Goal: Task Accomplishment & Management: Use online tool/utility

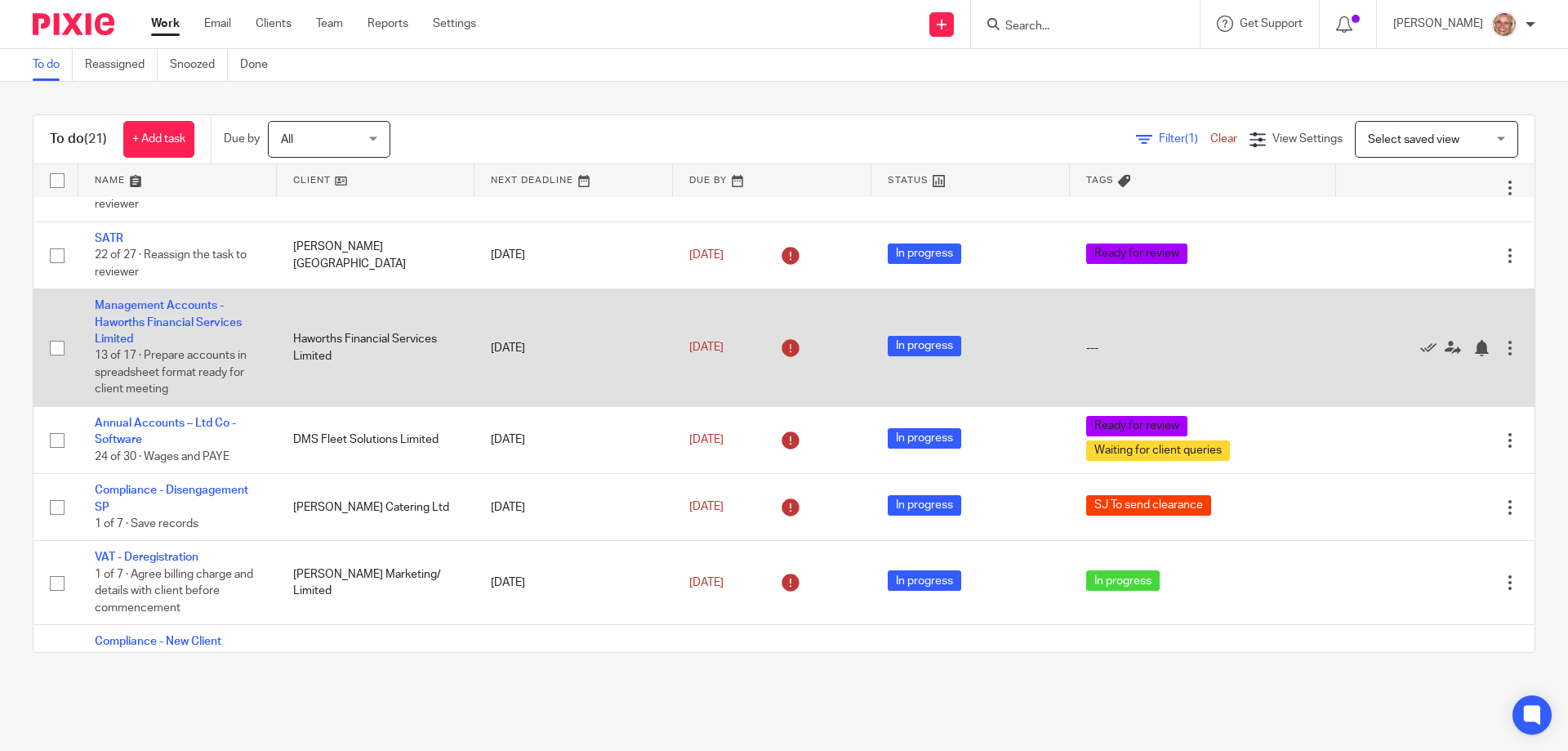
scroll to position [141, 0]
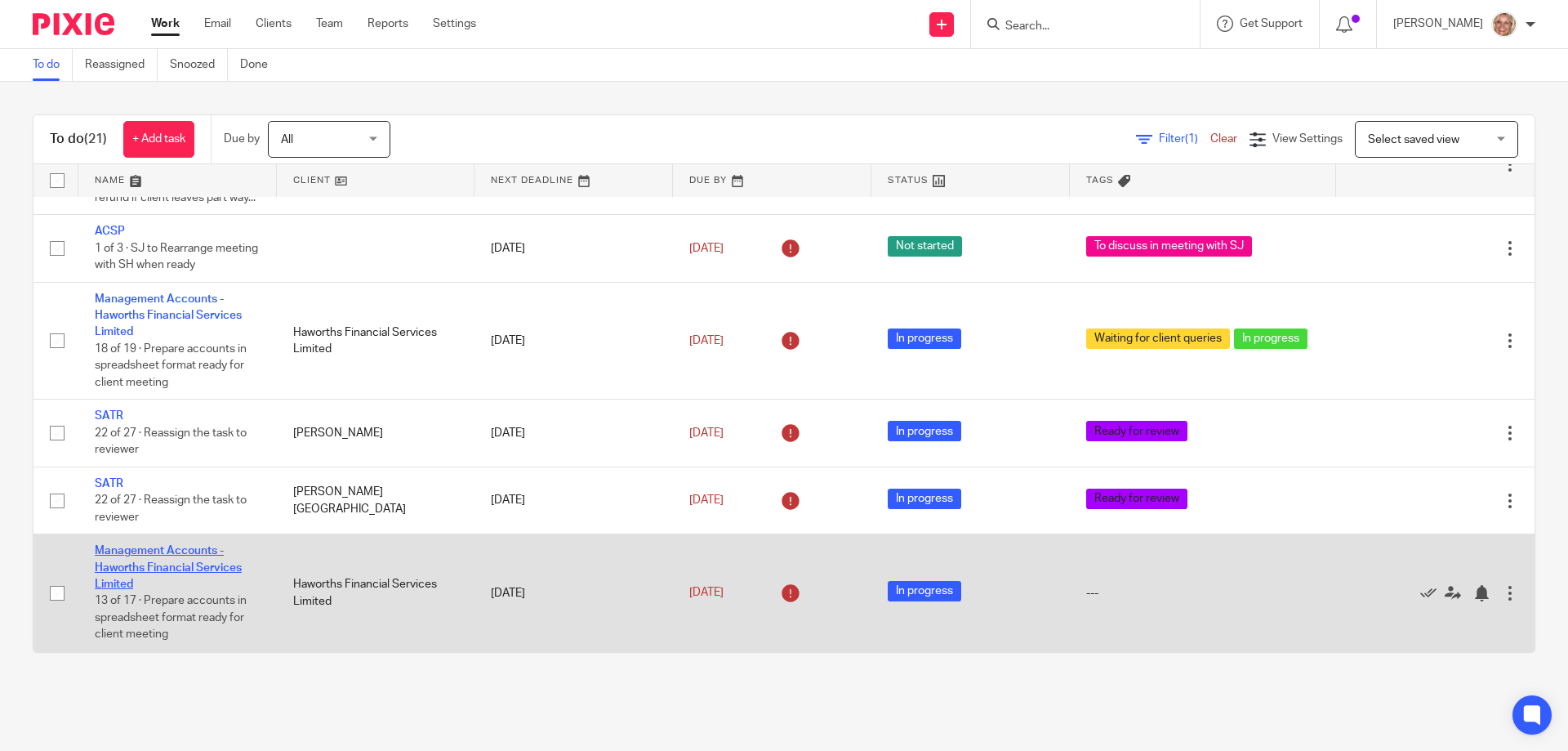
click at [137, 556] on link "Management Accounts - Haworths Financial Services Limited" at bounding box center [168, 567] width 147 height 45
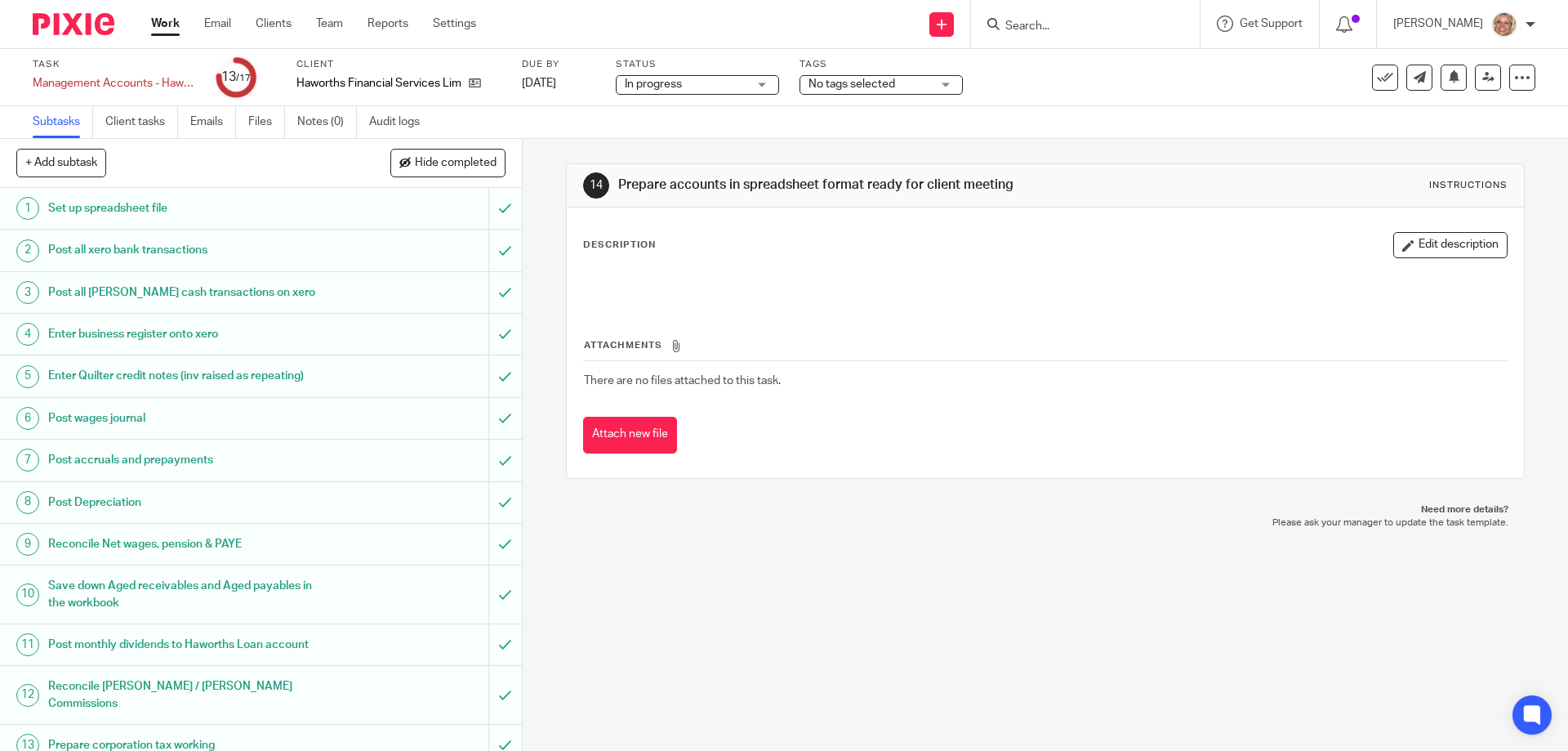
scroll to position [184, 0]
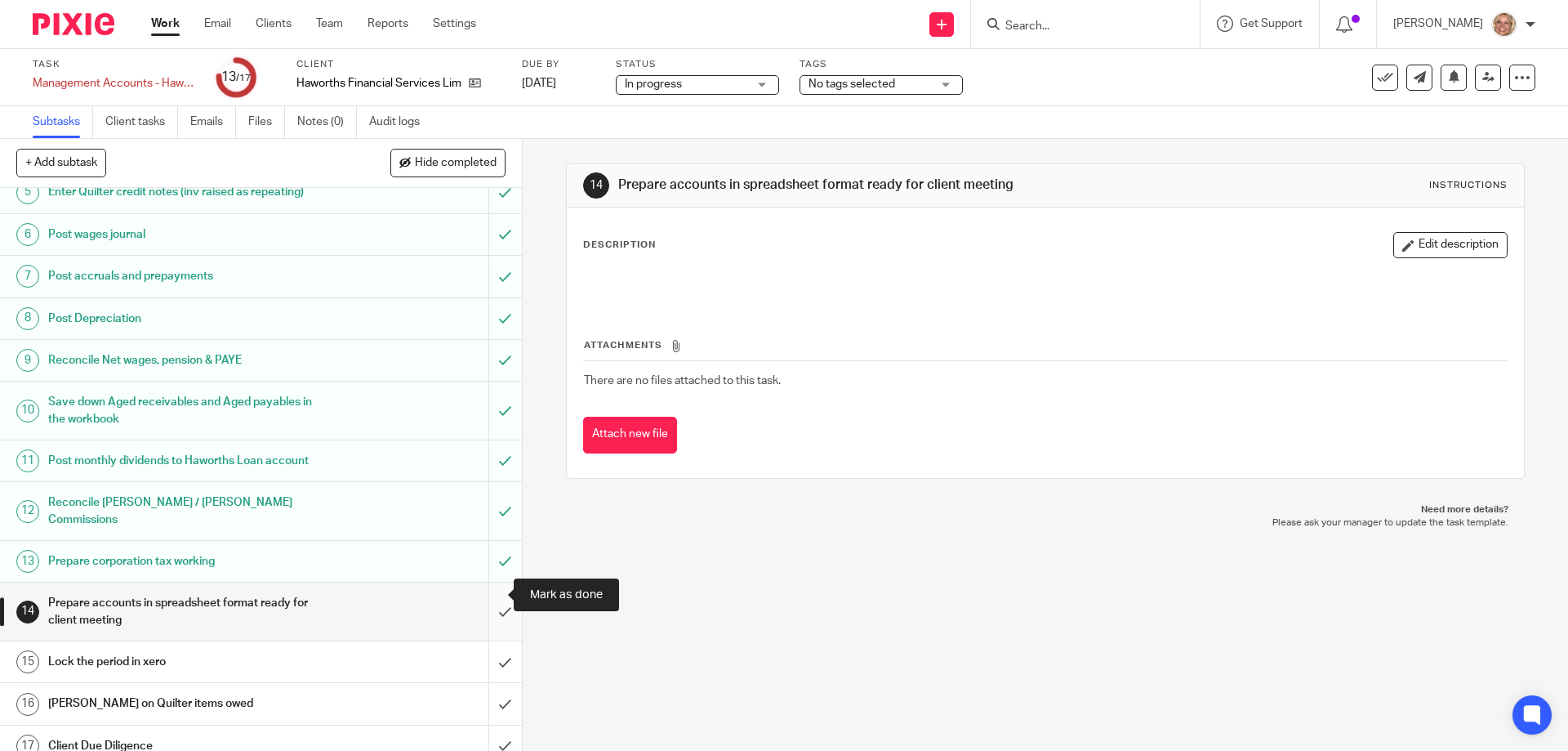
click at [486, 597] on input "submit" at bounding box center [260, 612] width 521 height 58
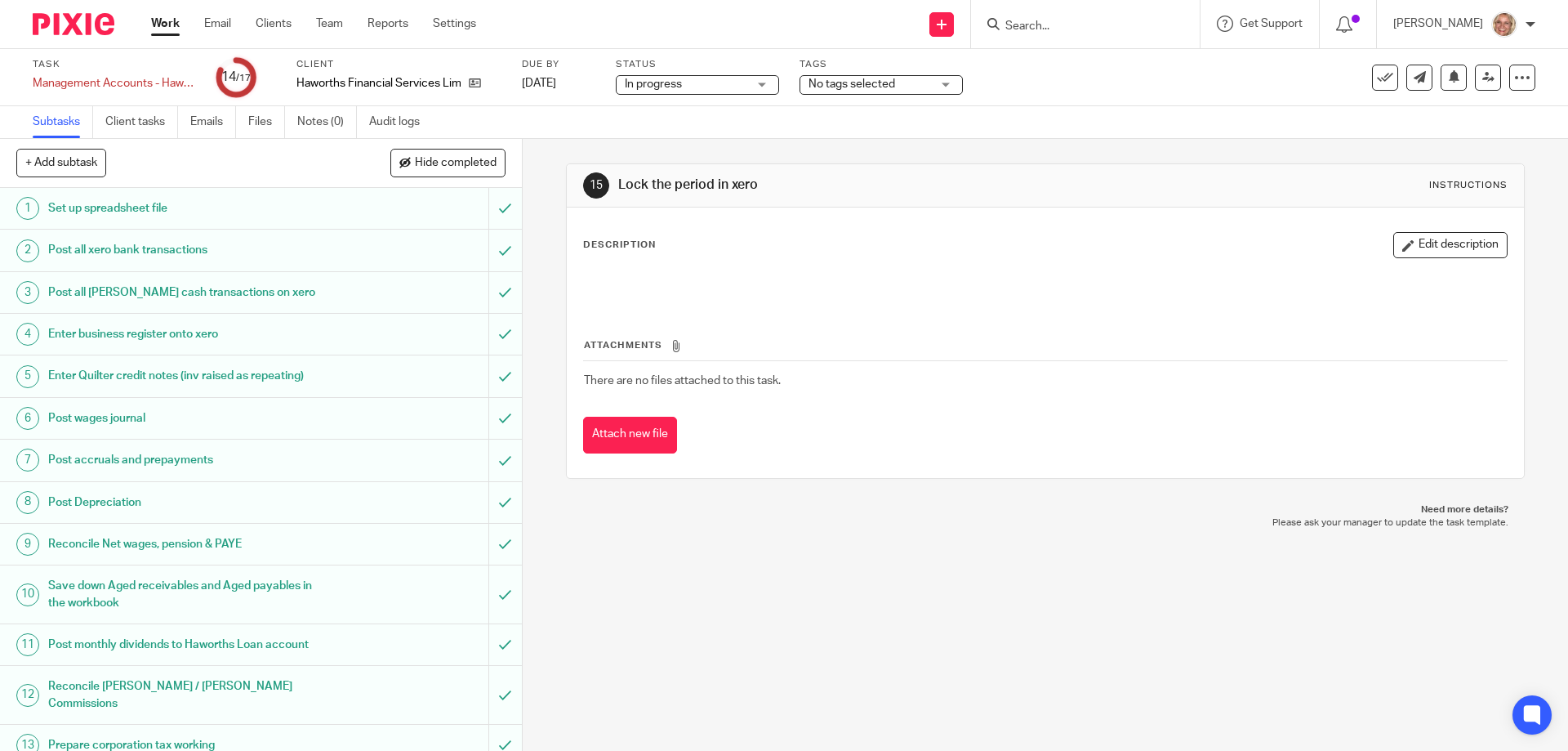
scroll to position [184, 0]
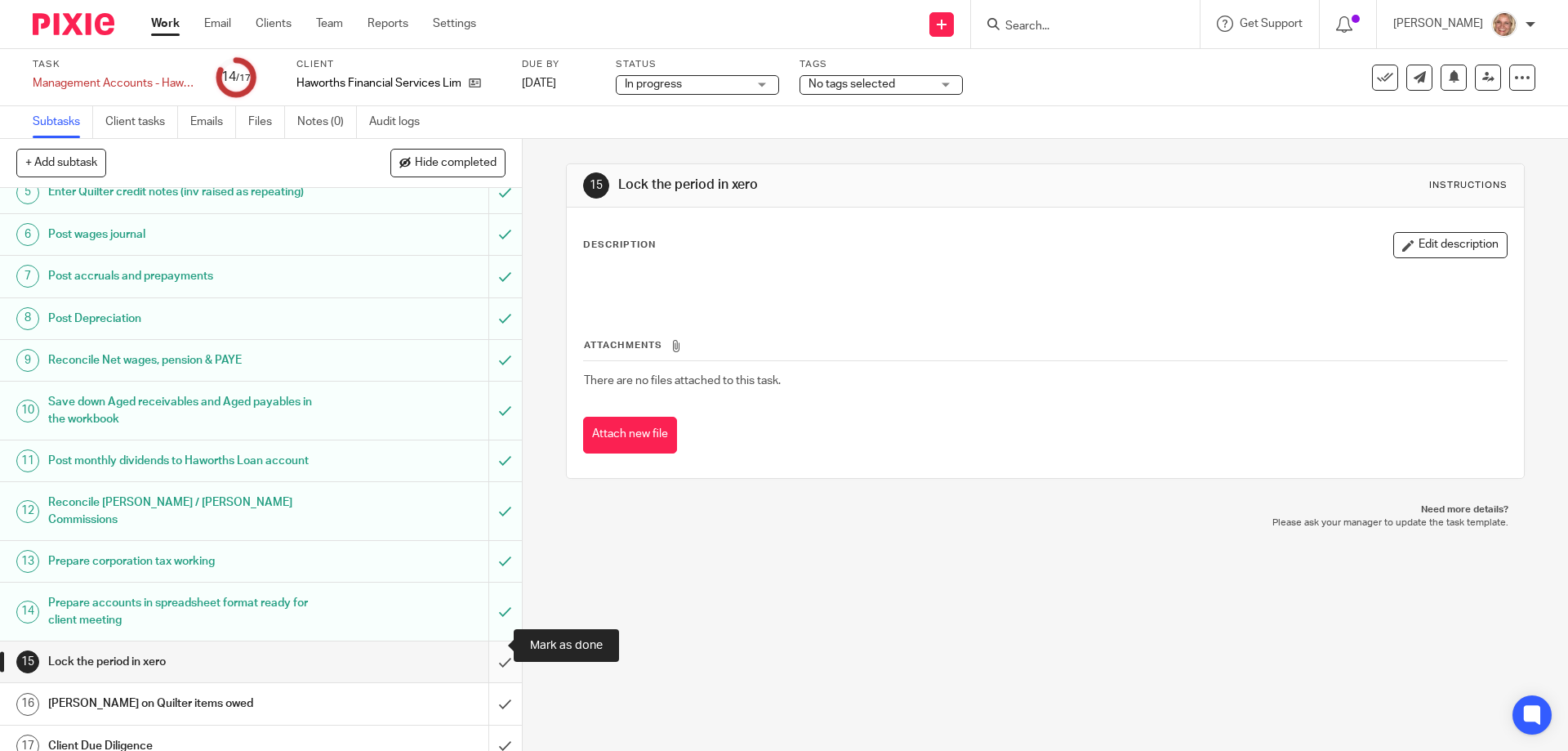
click at [485, 644] on input "submit" at bounding box center [260, 661] width 521 height 41
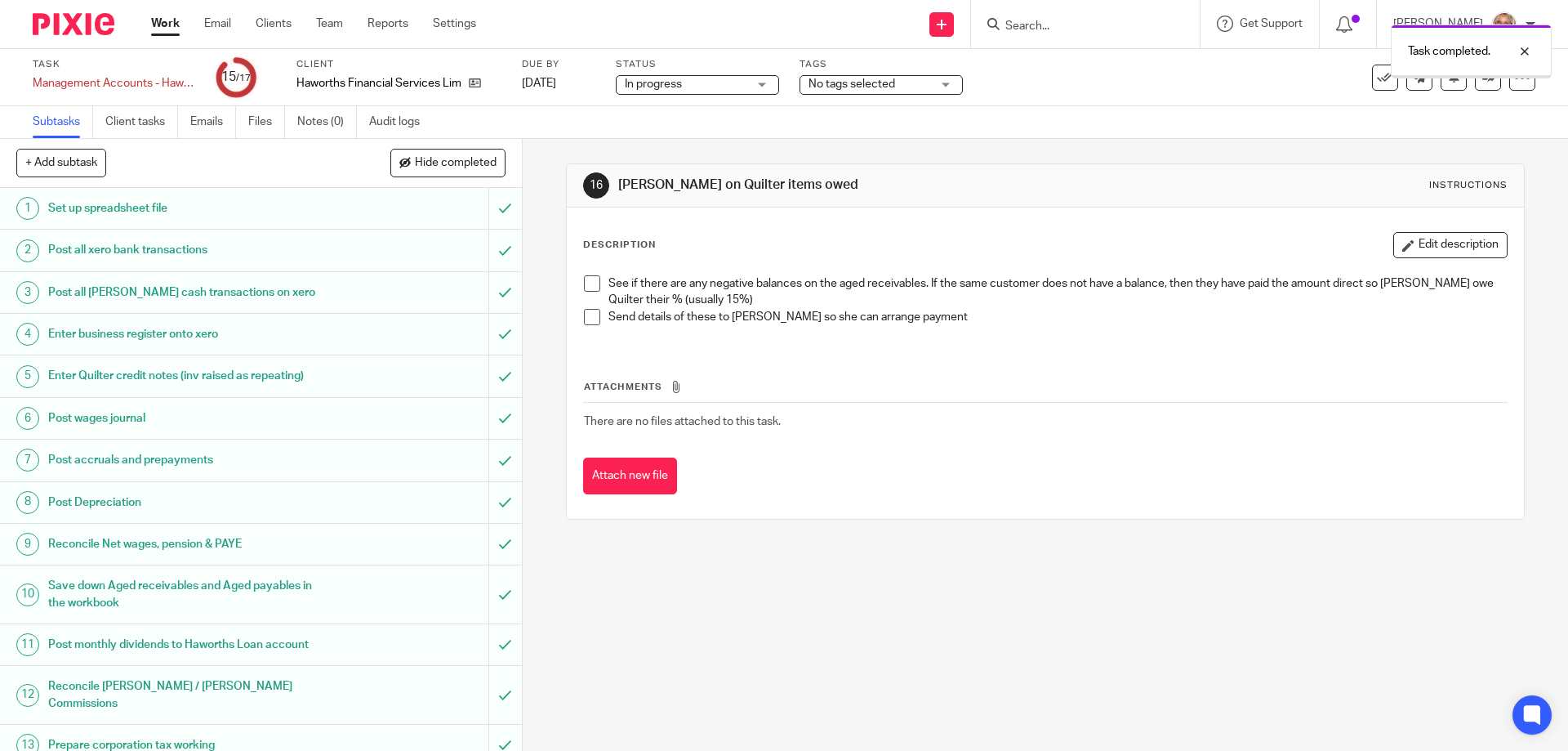
scroll to position [184, 0]
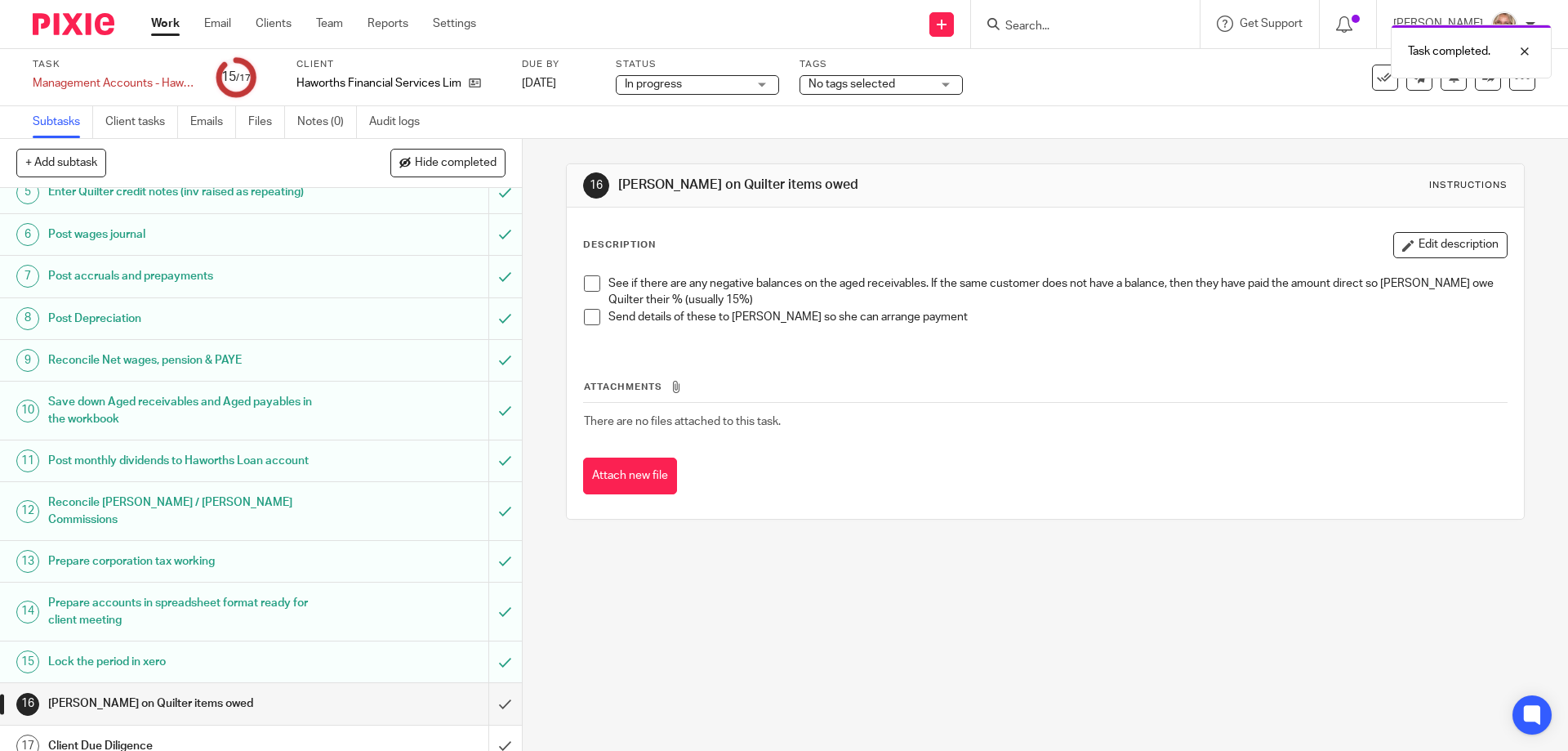
click at [132, 734] on h1 "Client Due Diligence" at bounding box center [189, 746] width 282 height 25
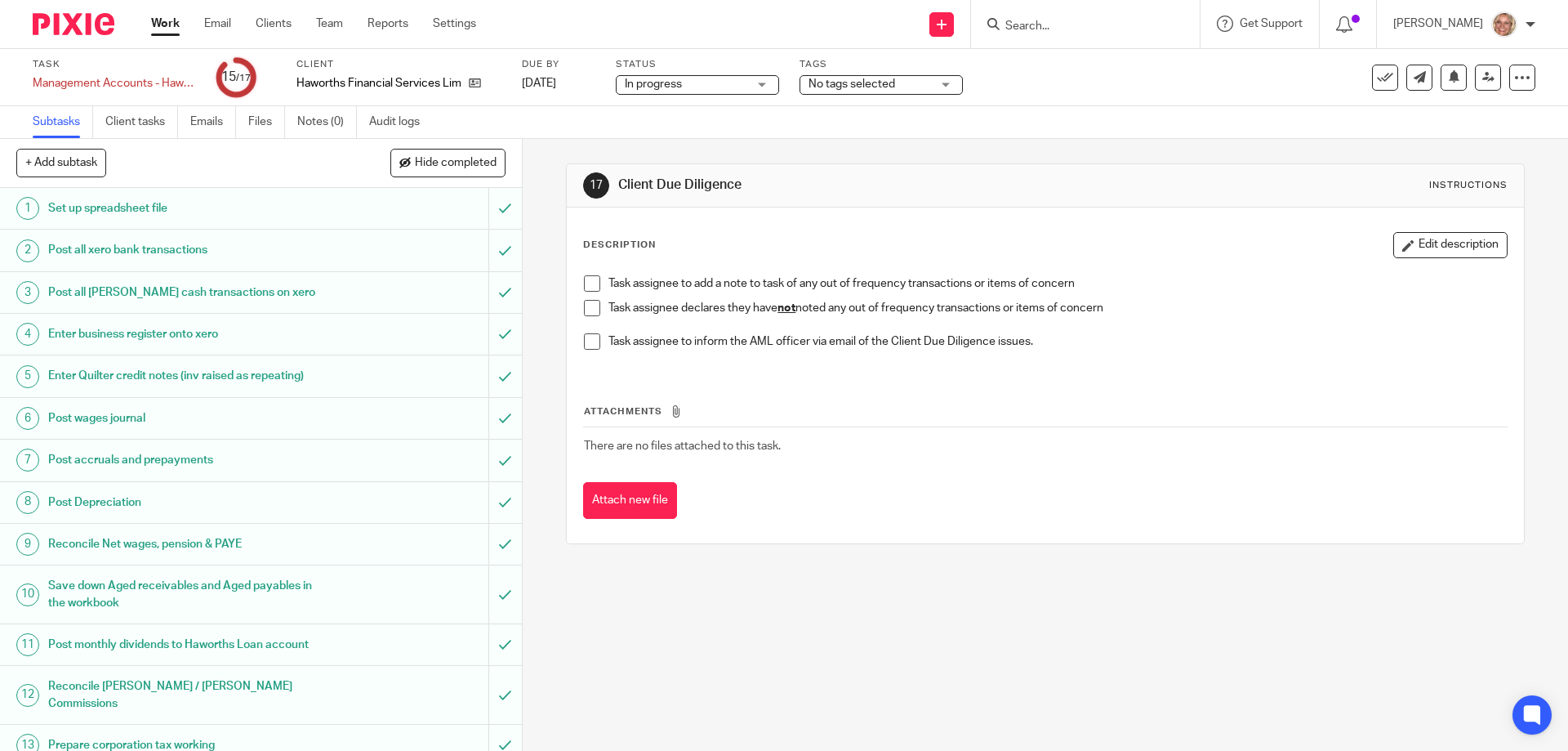
click at [586, 308] on span at bounding box center [592, 308] width 16 height 16
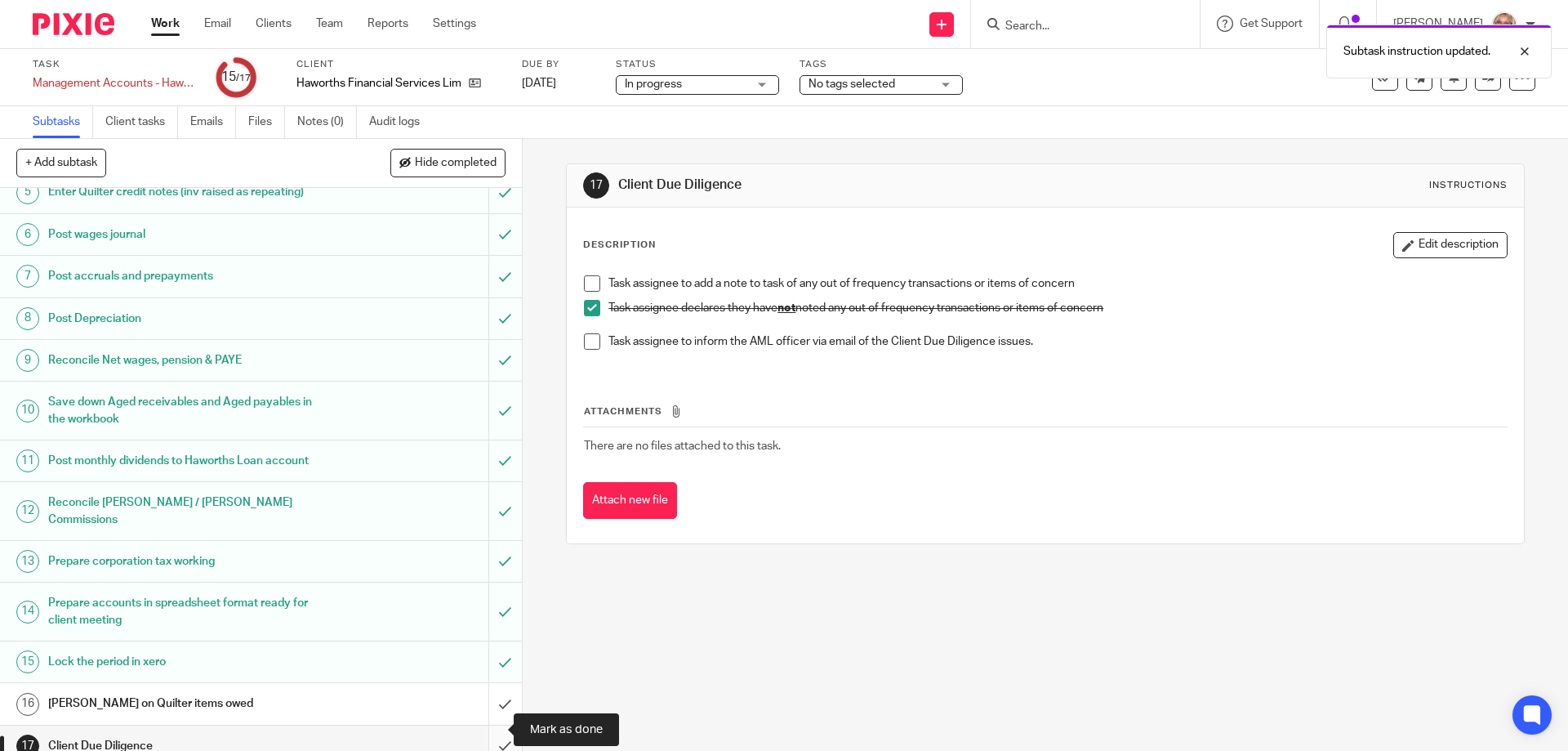
click at [482, 726] on input "submit" at bounding box center [260, 746] width 521 height 41
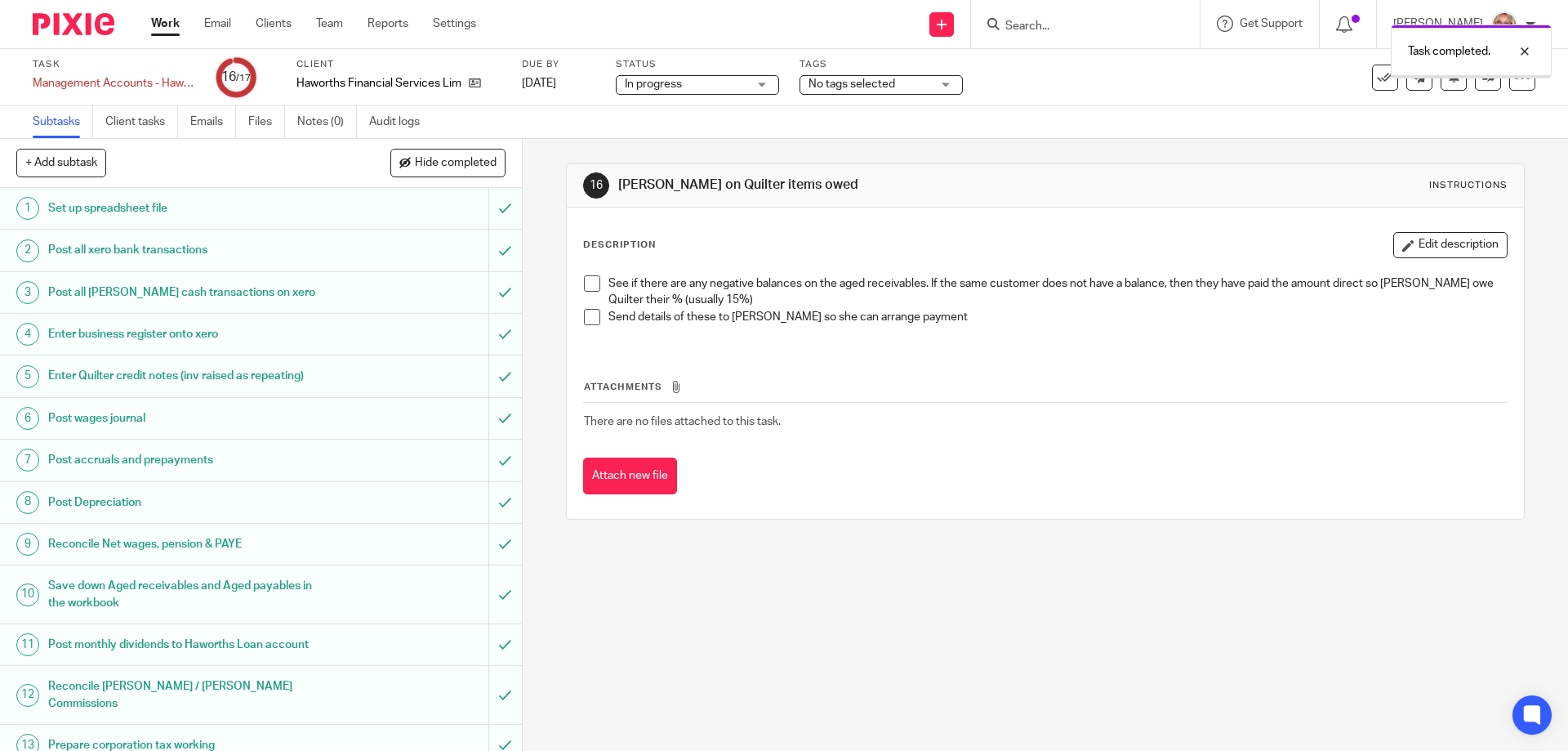
scroll to position [184, 0]
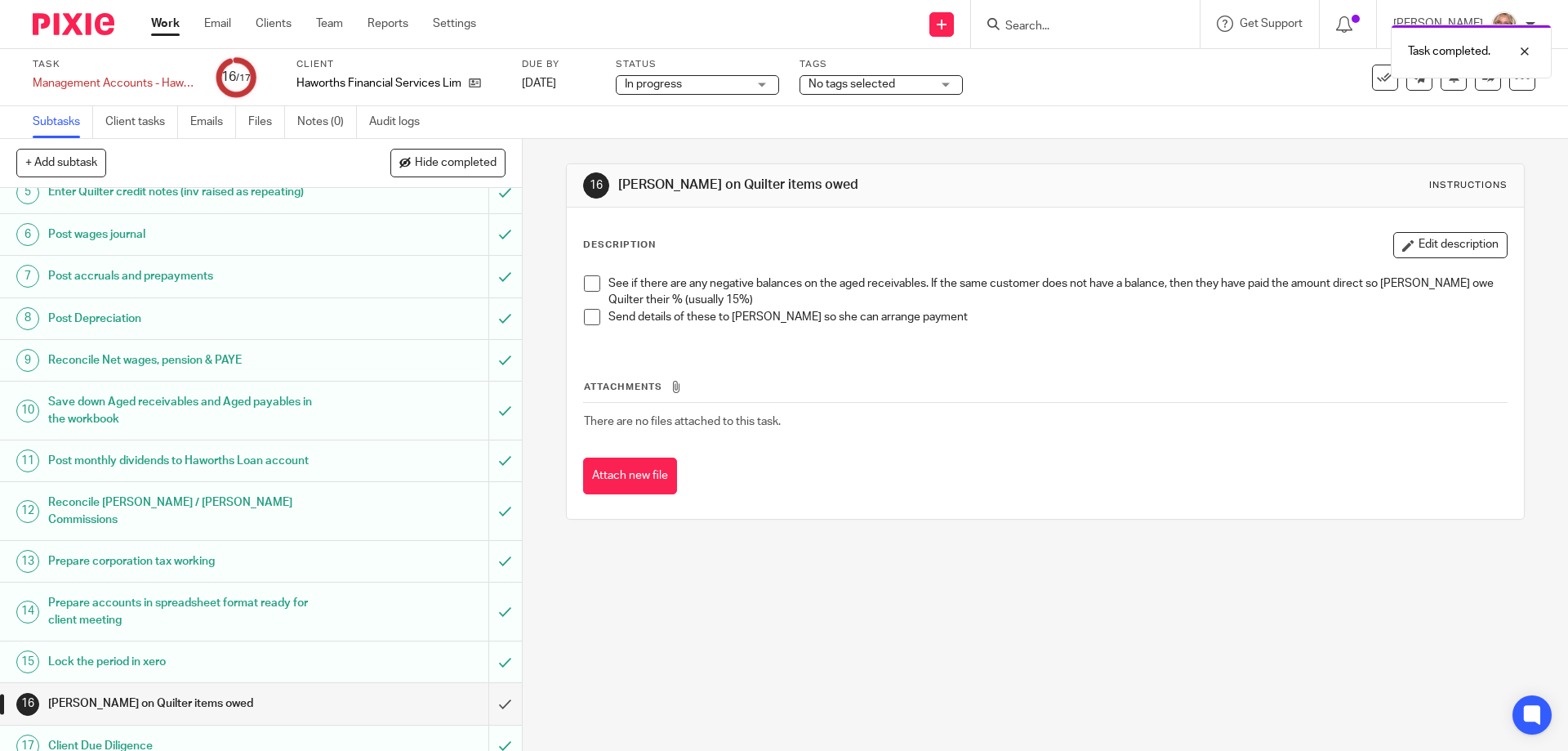
click at [240, 699] on h1 "[PERSON_NAME] on Quilter items owed" at bounding box center [189, 703] width 282 height 25
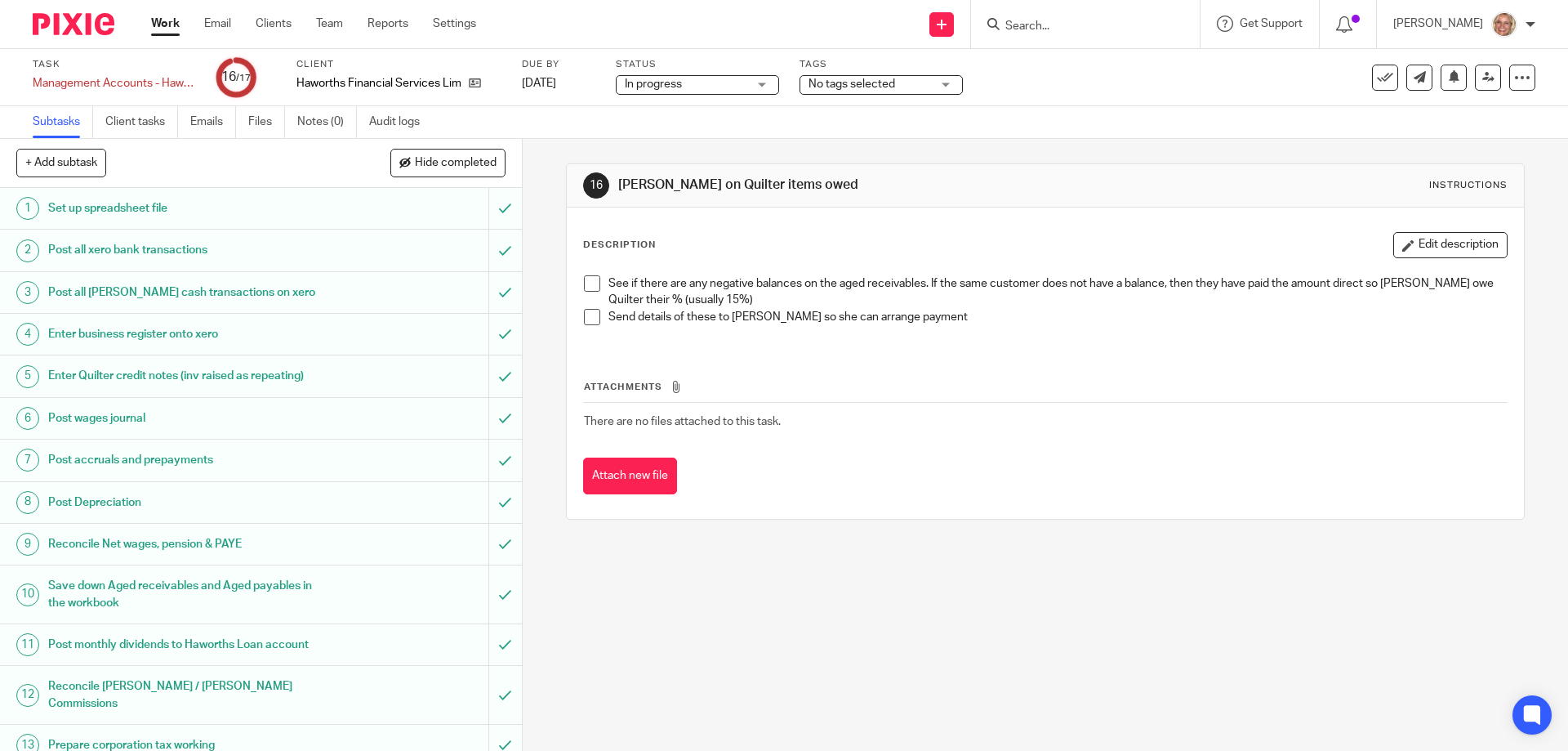
scroll to position [184, 0]
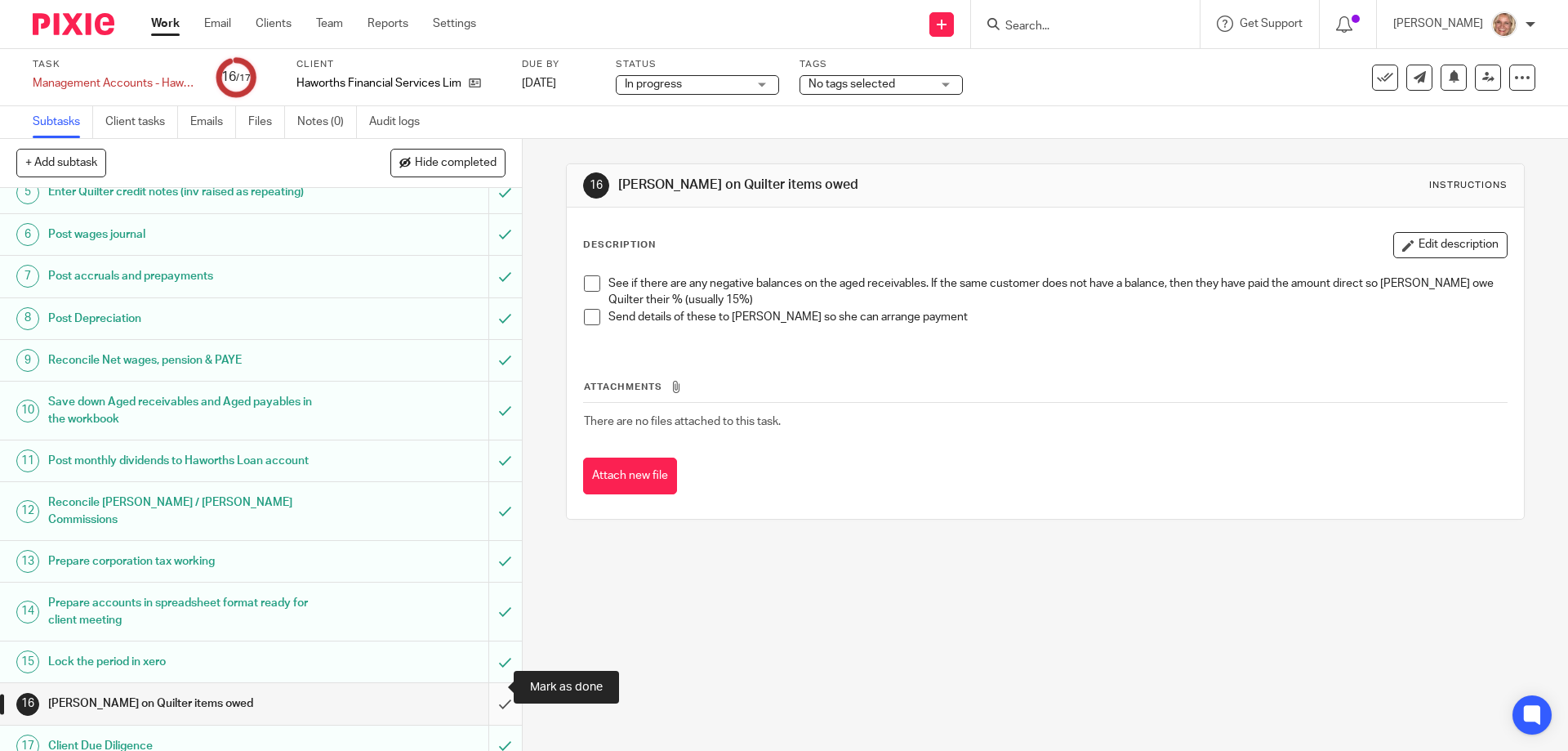
click at [483, 683] on input "submit" at bounding box center [260, 703] width 521 height 41
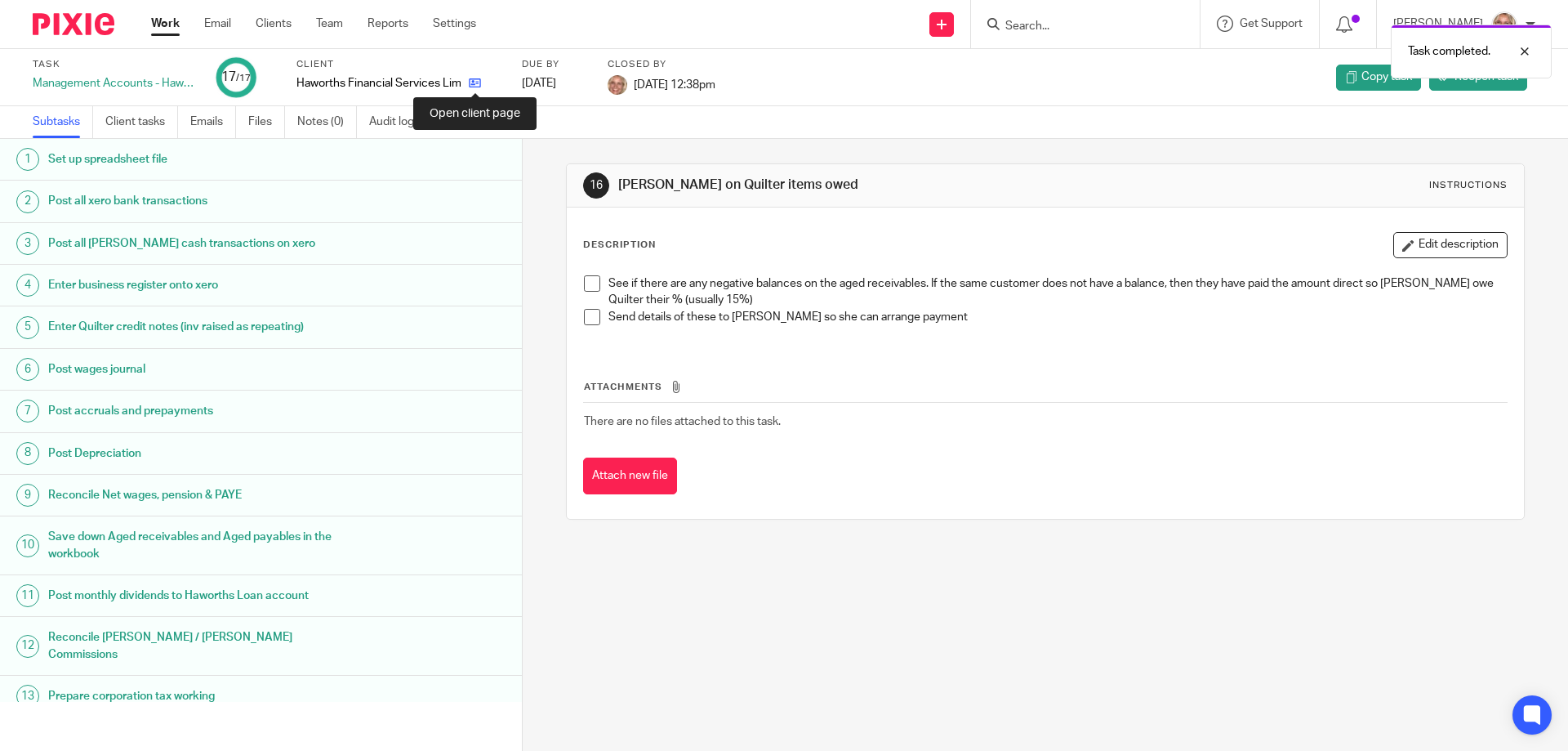
click at [477, 85] on icon at bounding box center [474, 82] width 12 height 12
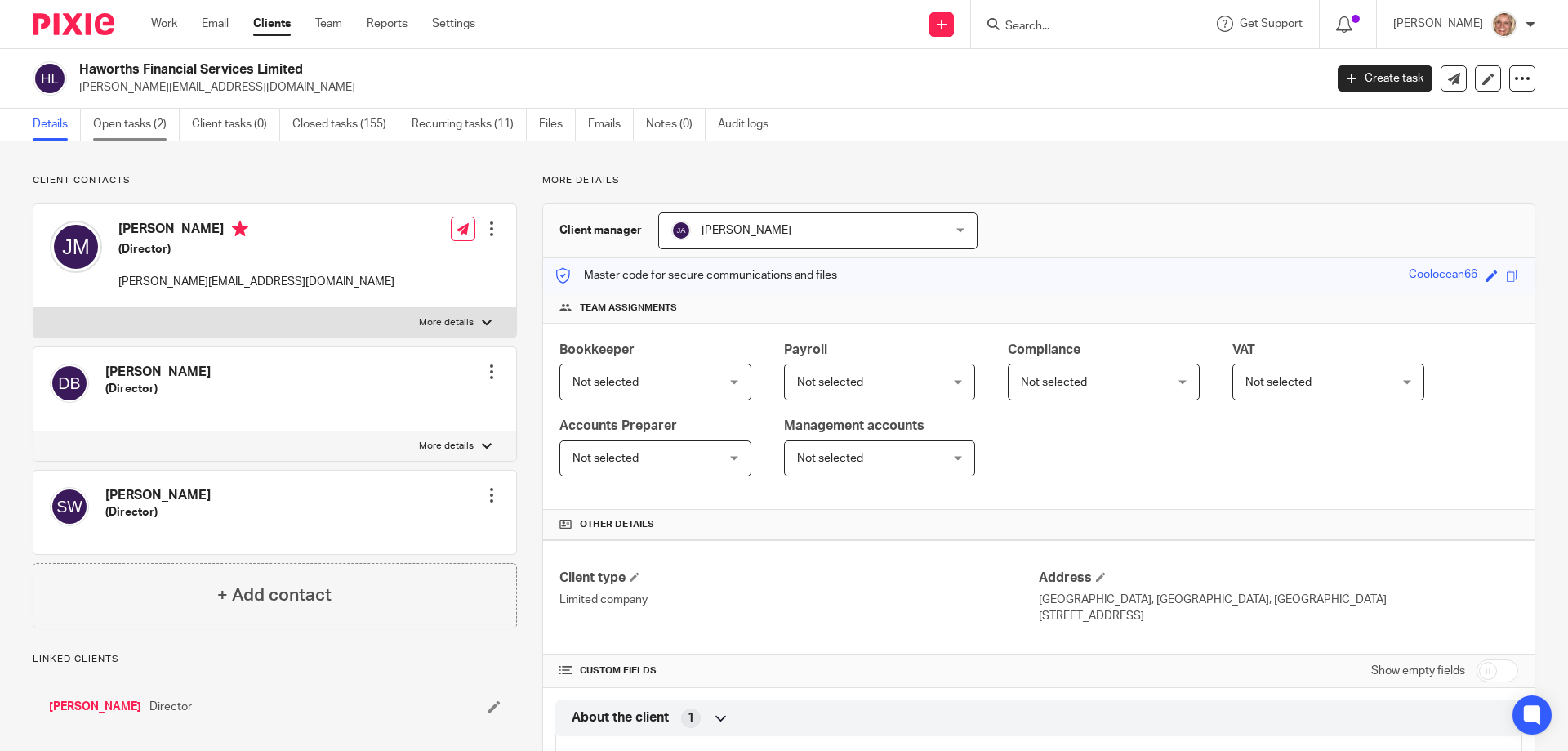
click at [152, 127] on link "Open tasks (2)" at bounding box center [136, 124] width 86 height 32
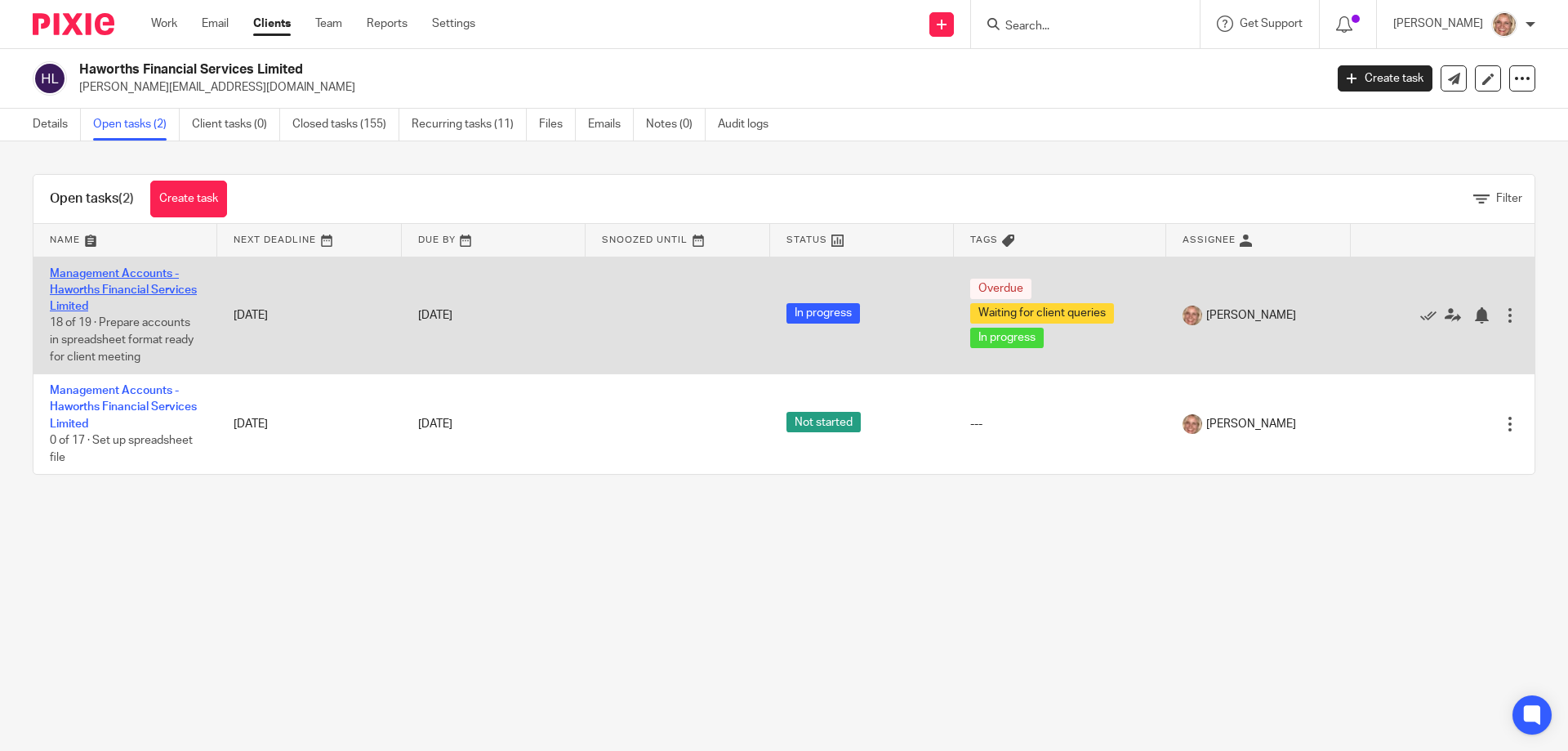
click at [103, 268] on link "Management Accounts - Haworths Financial Services Limited" at bounding box center [124, 289] width 147 height 45
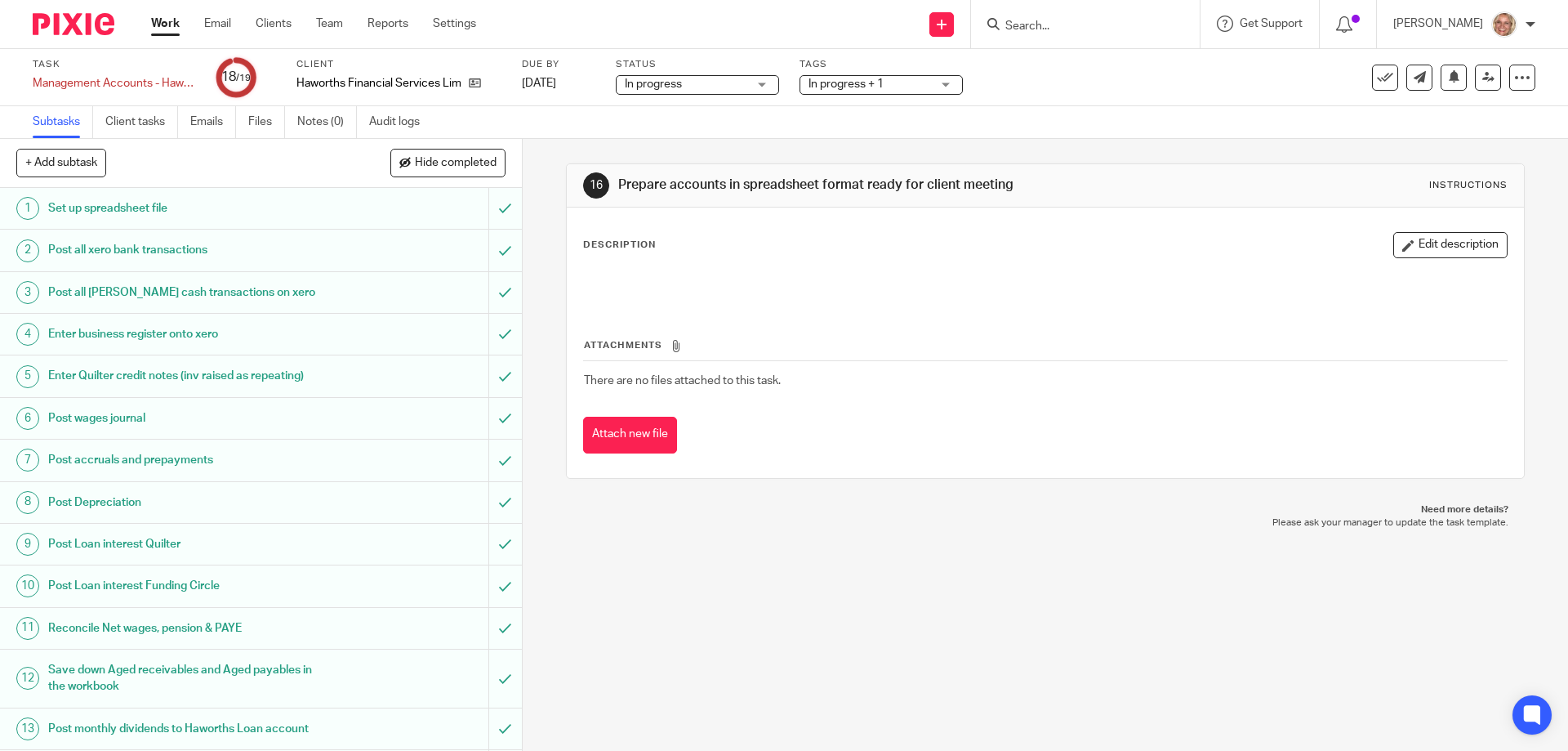
scroll to position [268, 0]
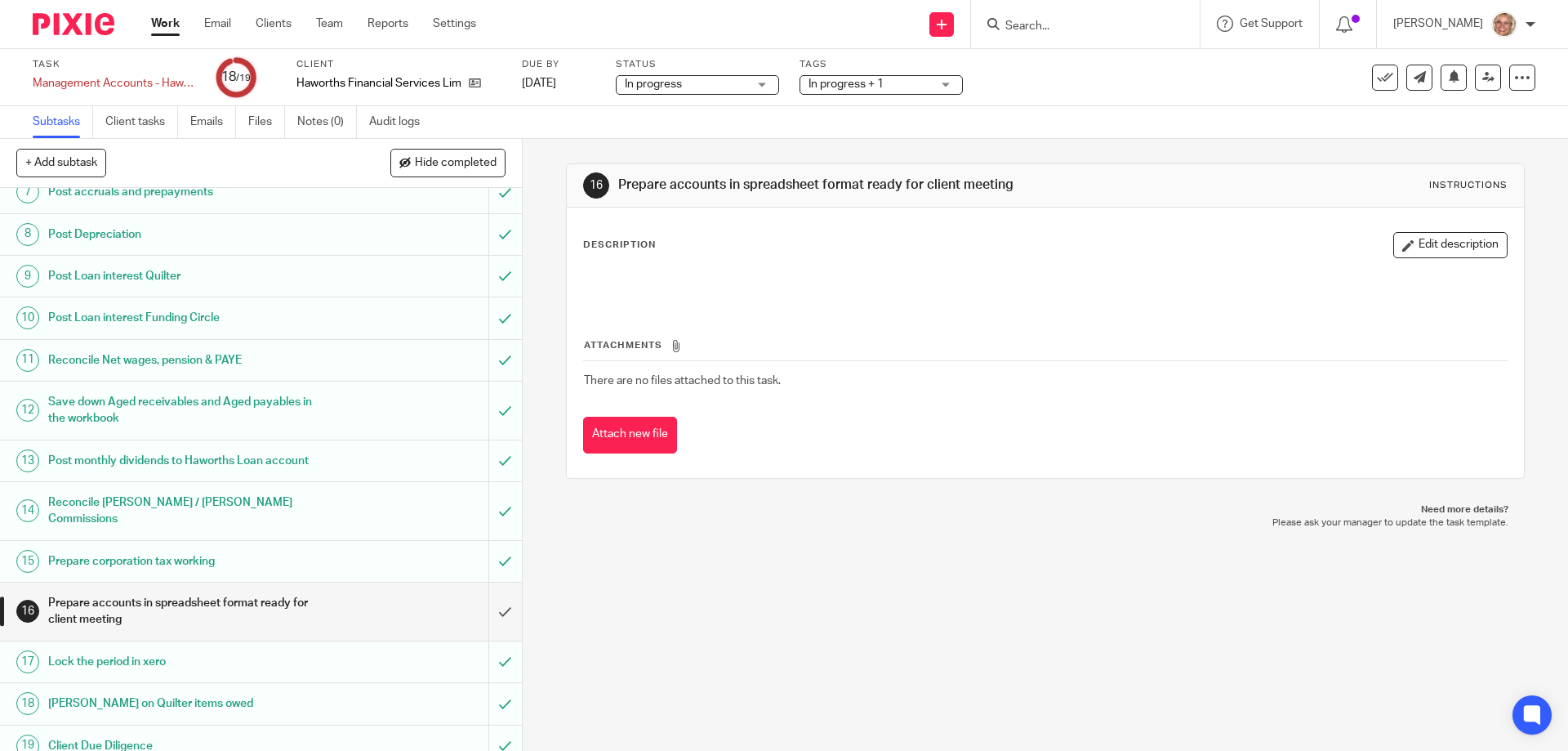
click at [207, 591] on h1 "Prepare accounts in spreadsheet format ready for client meeting" at bounding box center [189, 612] width 282 height 42
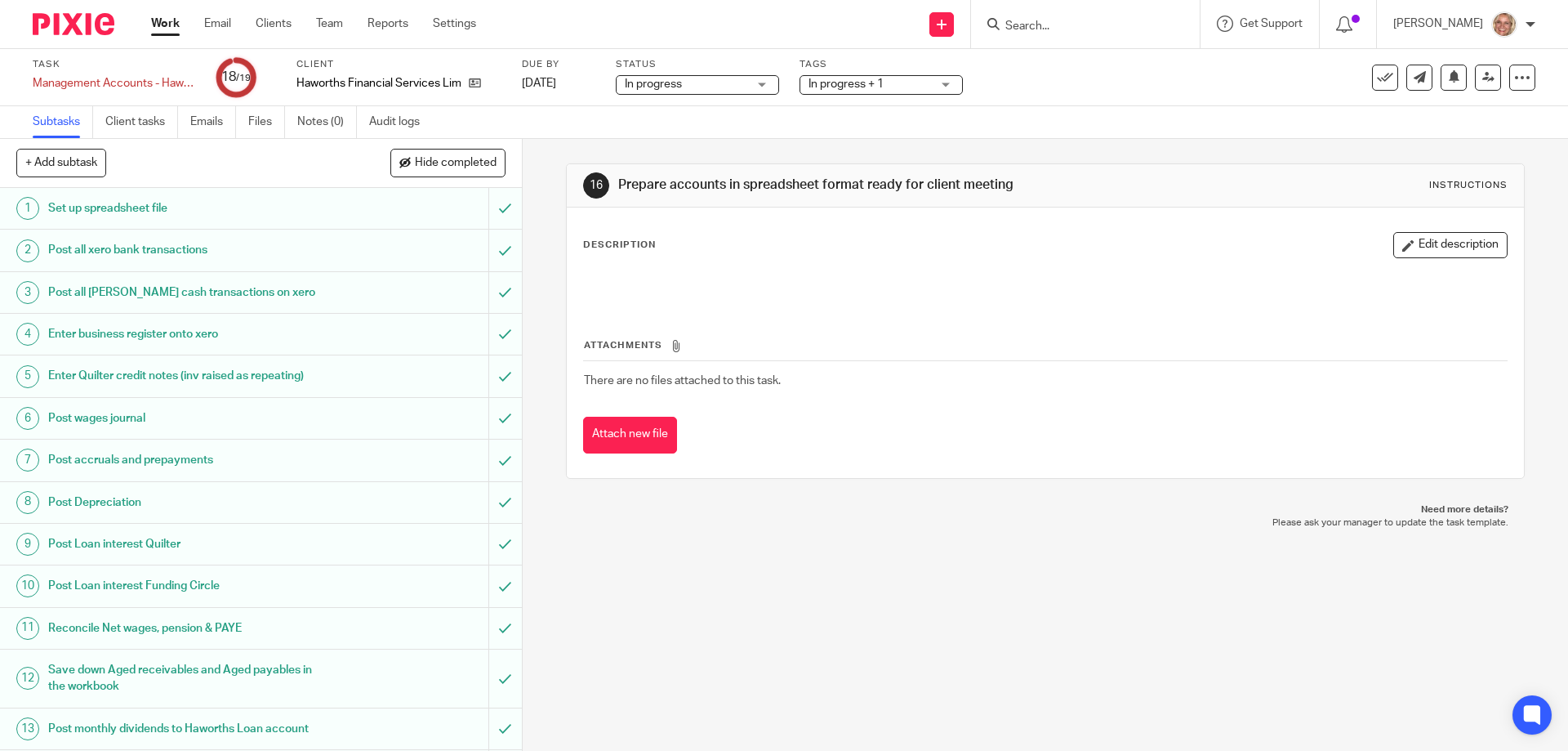
scroll to position [268, 0]
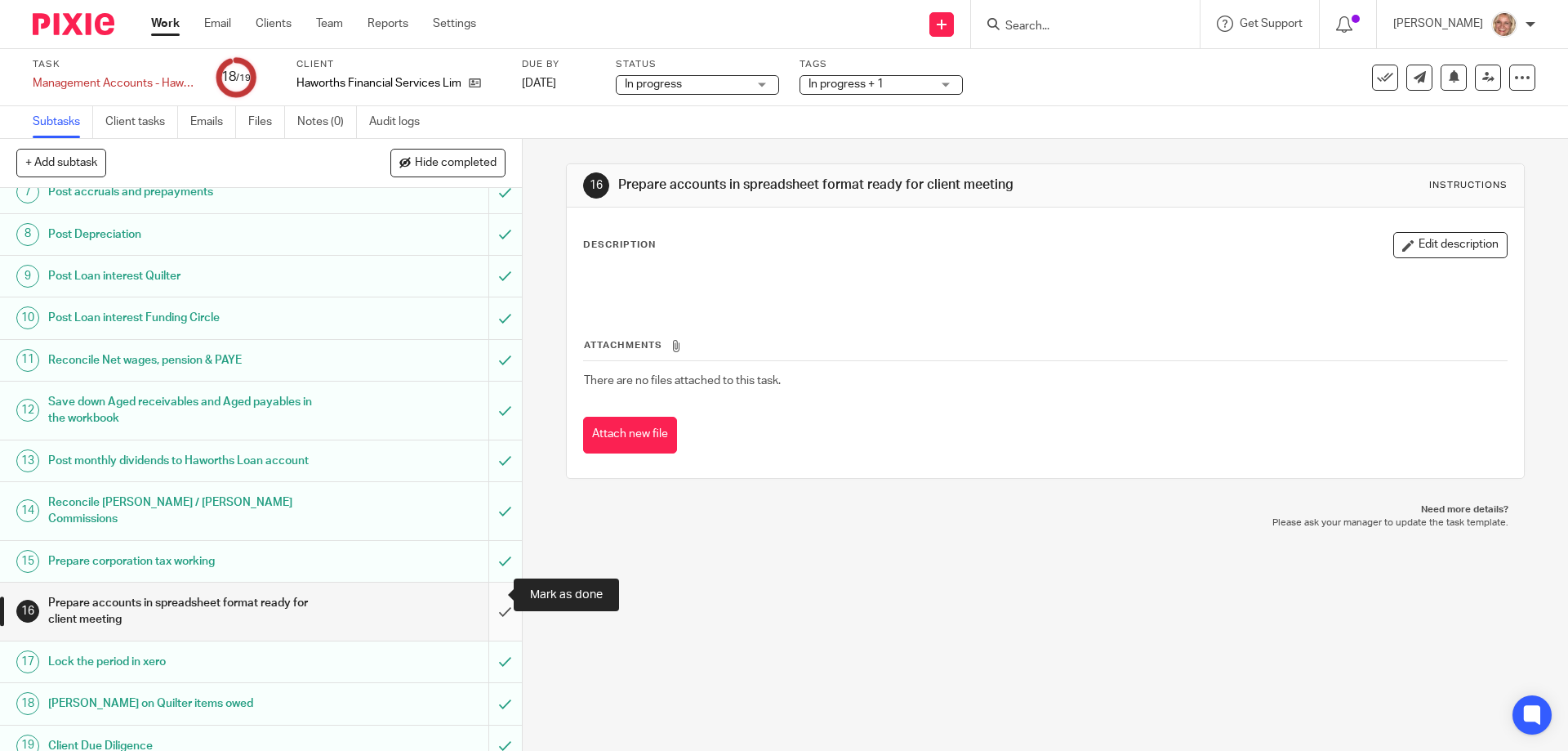
click at [488, 594] on input "submit" at bounding box center [260, 612] width 521 height 58
